Goal: Find specific page/section: Find specific page/section

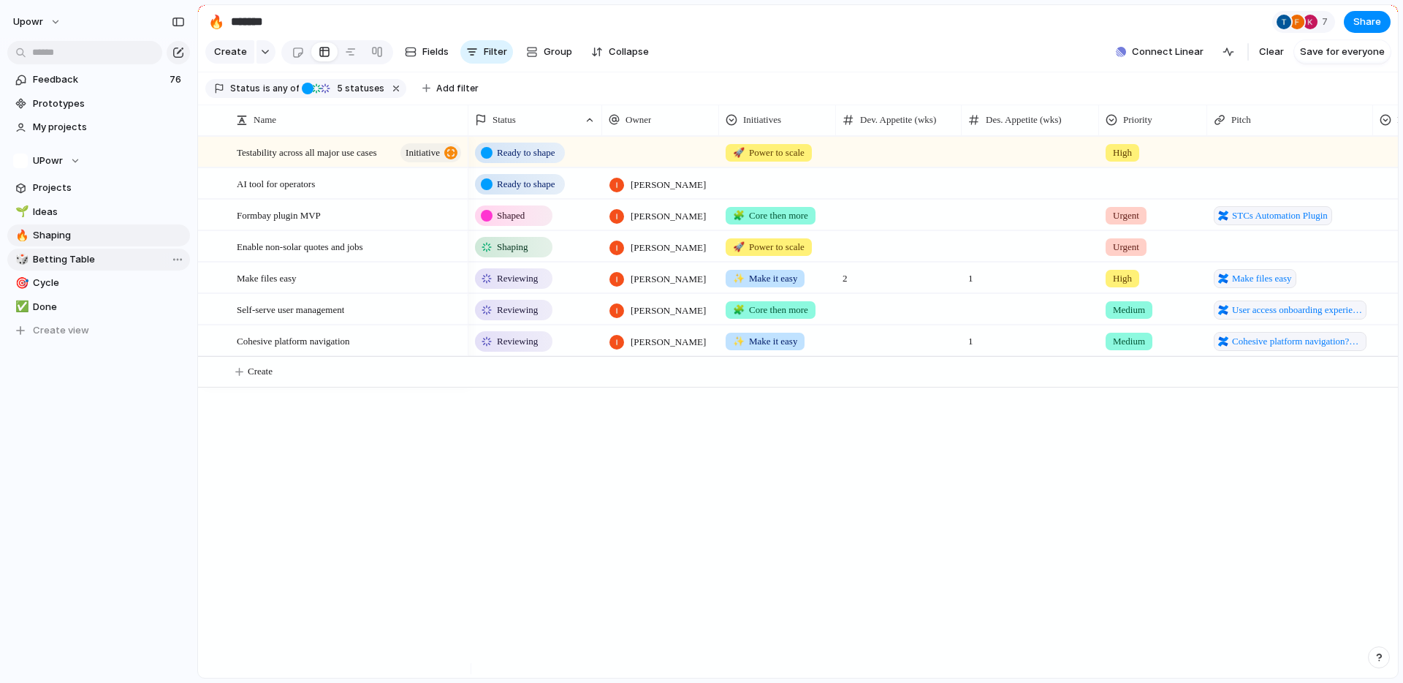
click at [92, 257] on span "Betting Table" at bounding box center [109, 259] width 152 height 15
type input "**********"
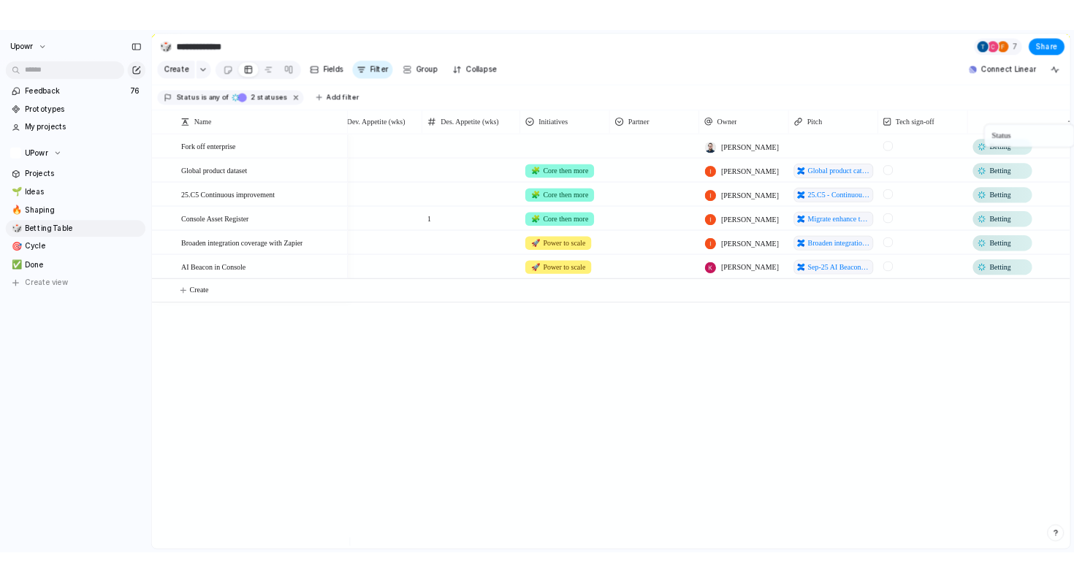
scroll to position [0, 44]
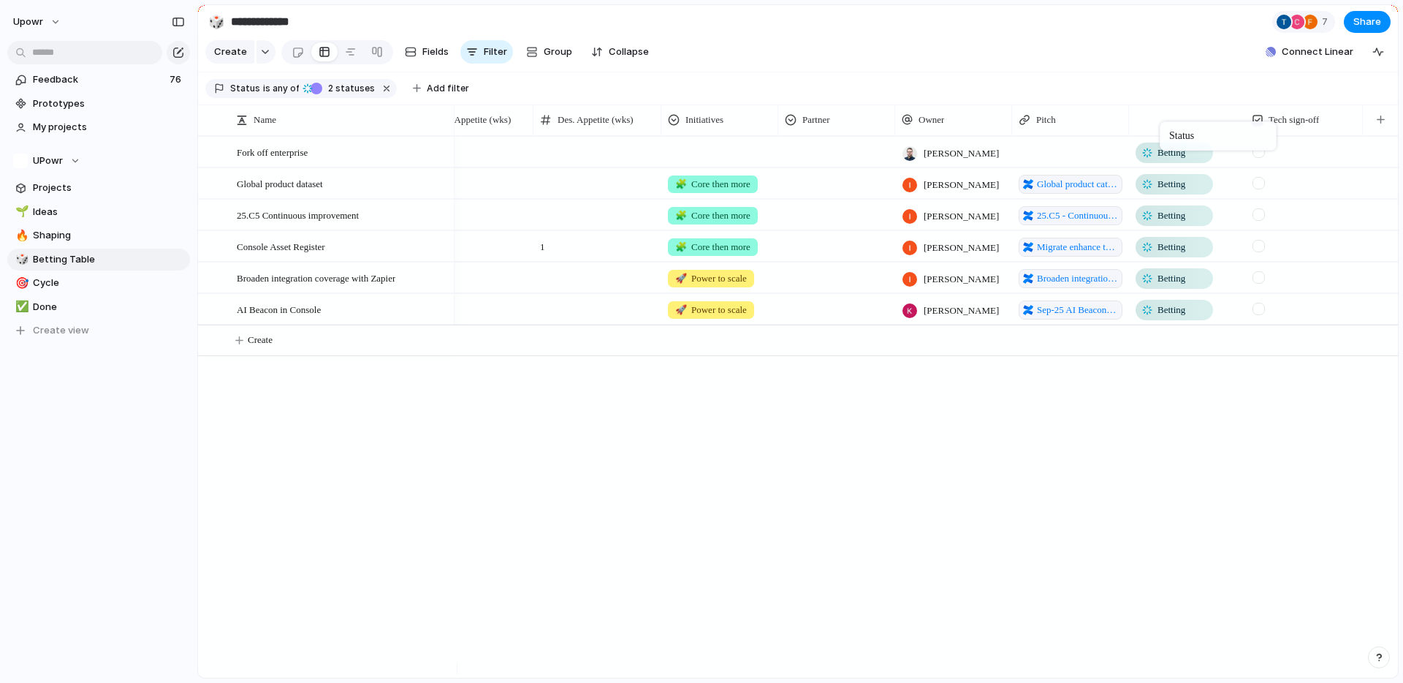
drag, startPoint x: 1312, startPoint y: 126, endPoint x: 1167, endPoint y: 124, distance: 144.7
click at [214, 158] on div at bounding box center [210, 152] width 11 height 11
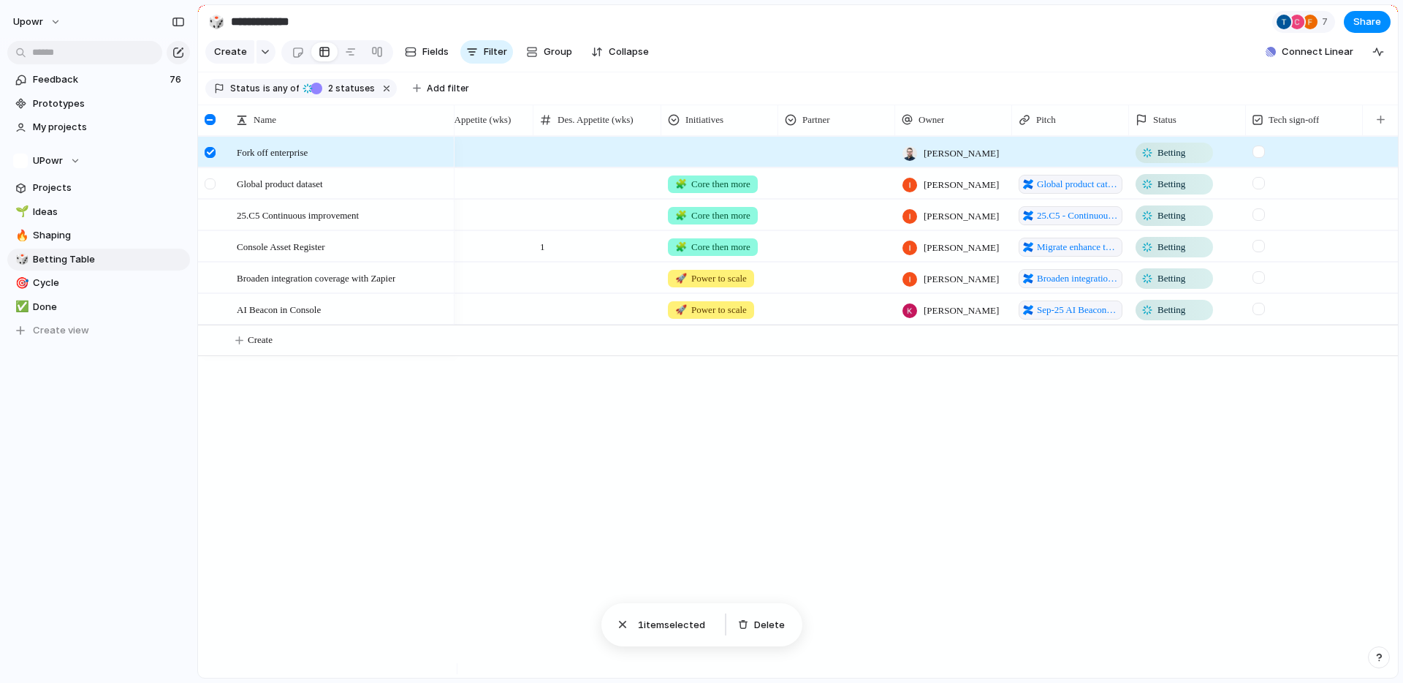
click at [211, 189] on div at bounding box center [210, 183] width 11 height 11
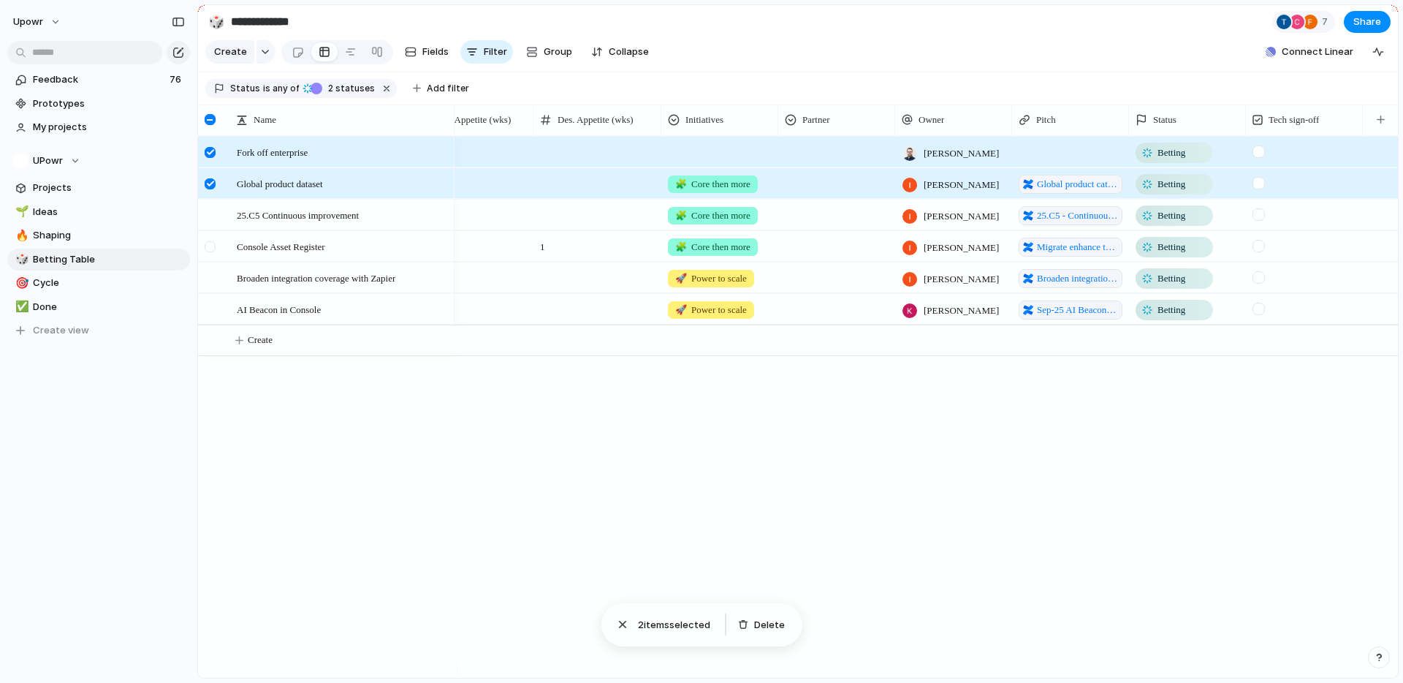
click at [211, 252] on div at bounding box center [210, 246] width 11 height 11
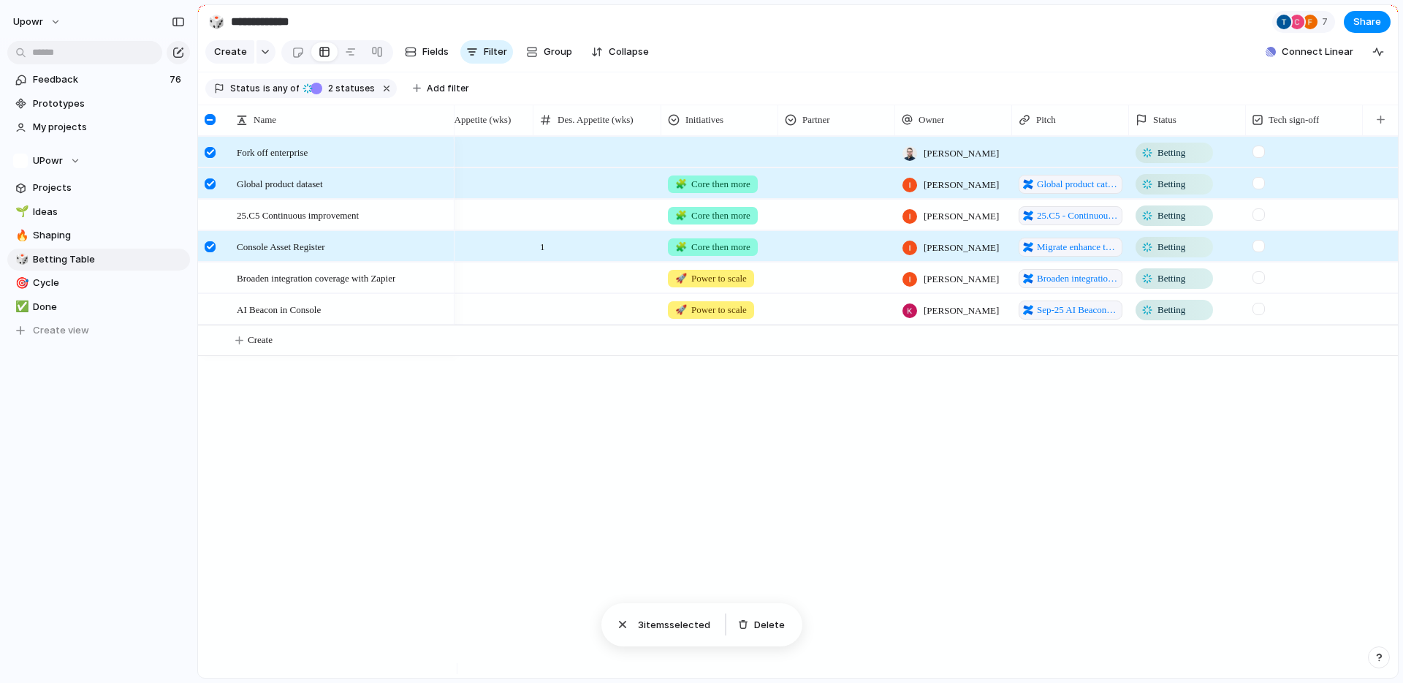
click at [209, 252] on div at bounding box center [210, 246] width 11 height 11
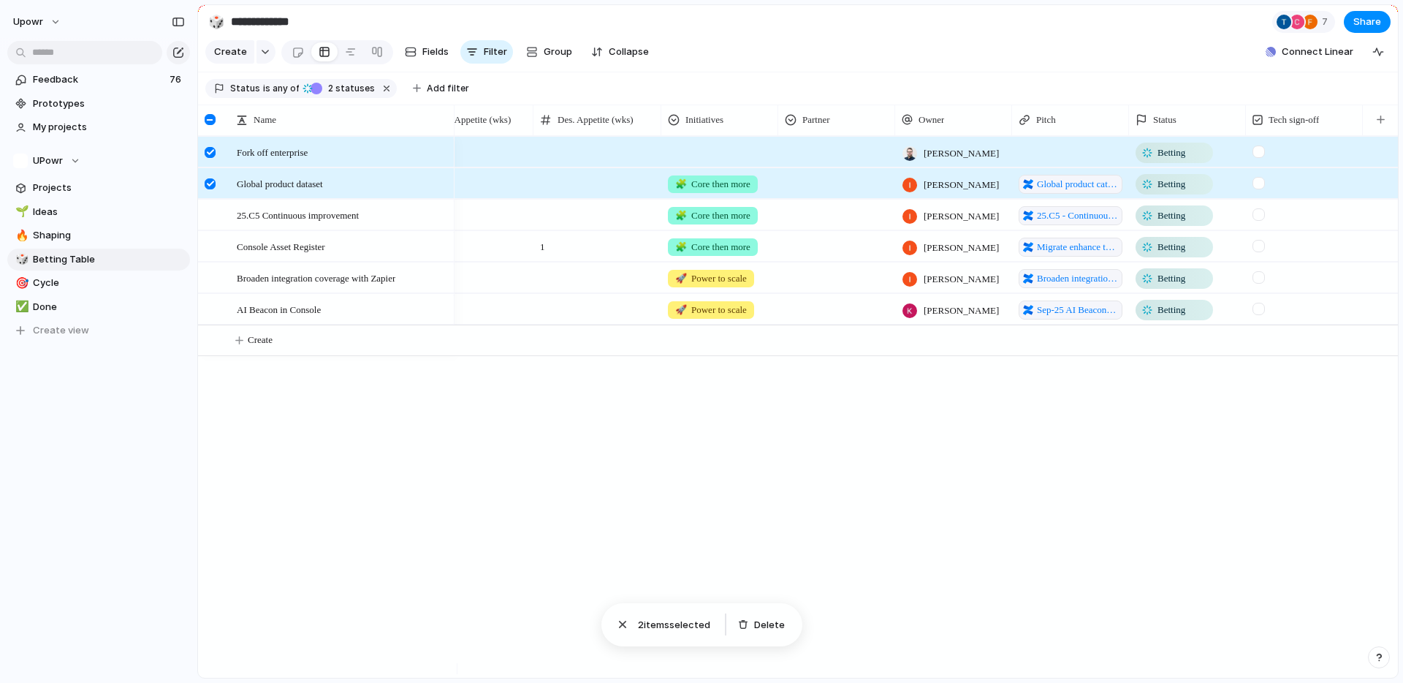
click at [212, 189] on div at bounding box center [210, 183] width 11 height 11
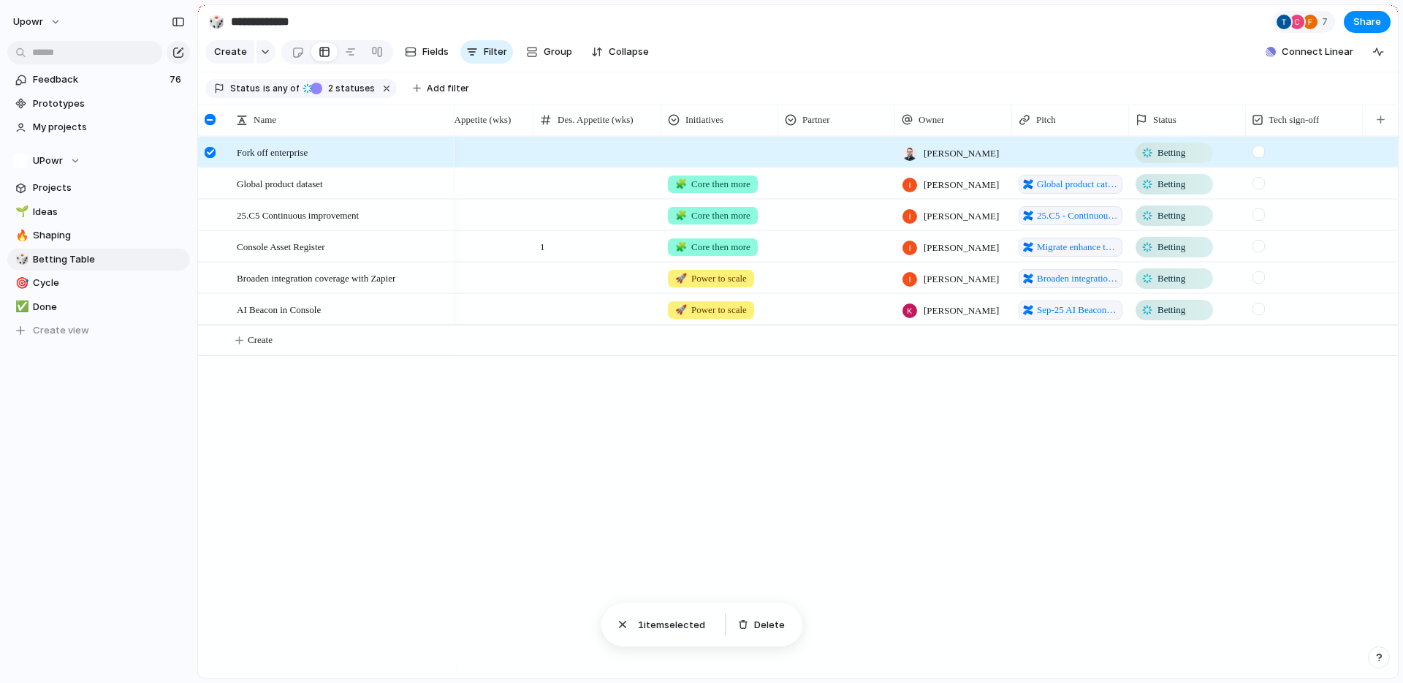
click at [210, 158] on div at bounding box center [210, 152] width 11 height 11
